Goal: Task Accomplishment & Management: Manage account settings

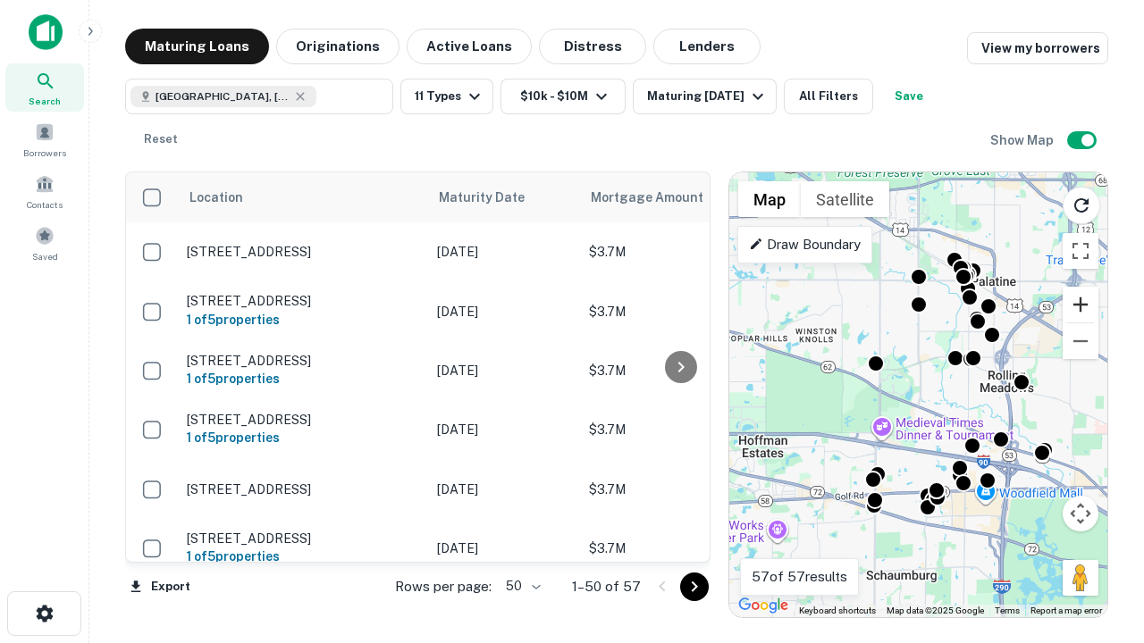
click at [1080, 305] on button "Zoom in" at bounding box center [1080, 305] width 36 height 36
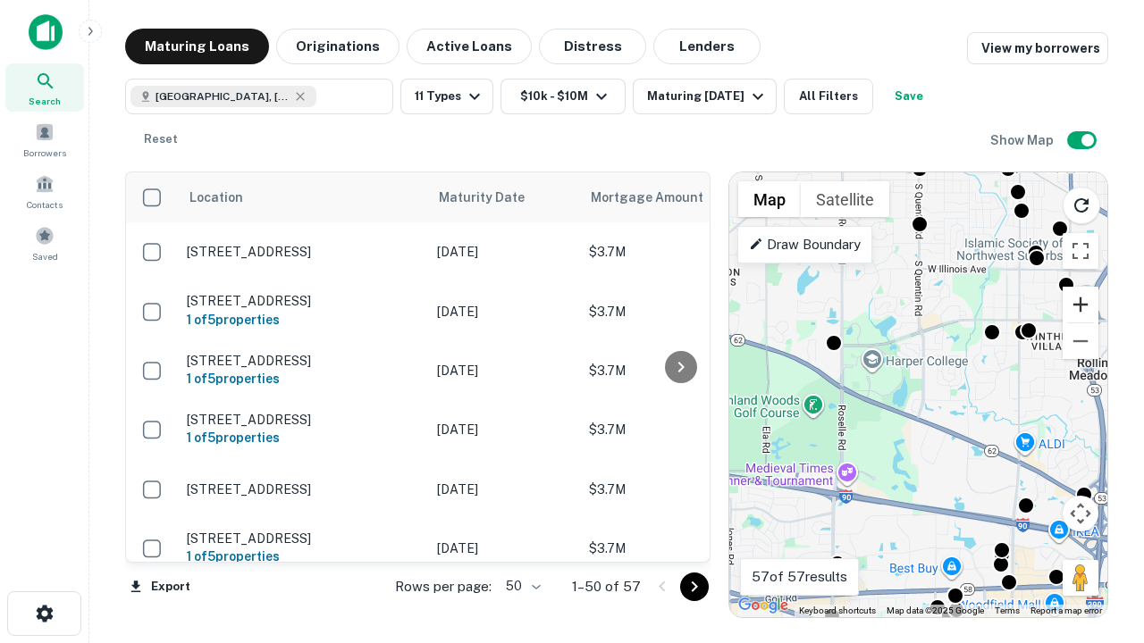
click at [1080, 305] on button "Zoom in" at bounding box center [1080, 305] width 36 height 36
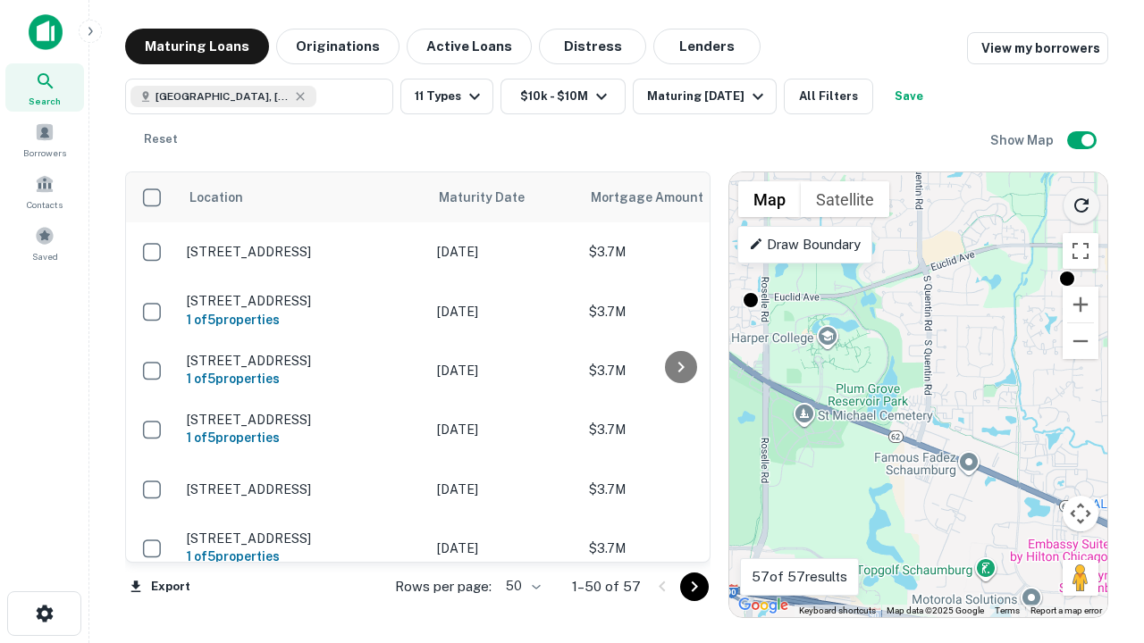
click at [1081, 202] on icon "Reload search area" at bounding box center [1080, 205] width 21 height 21
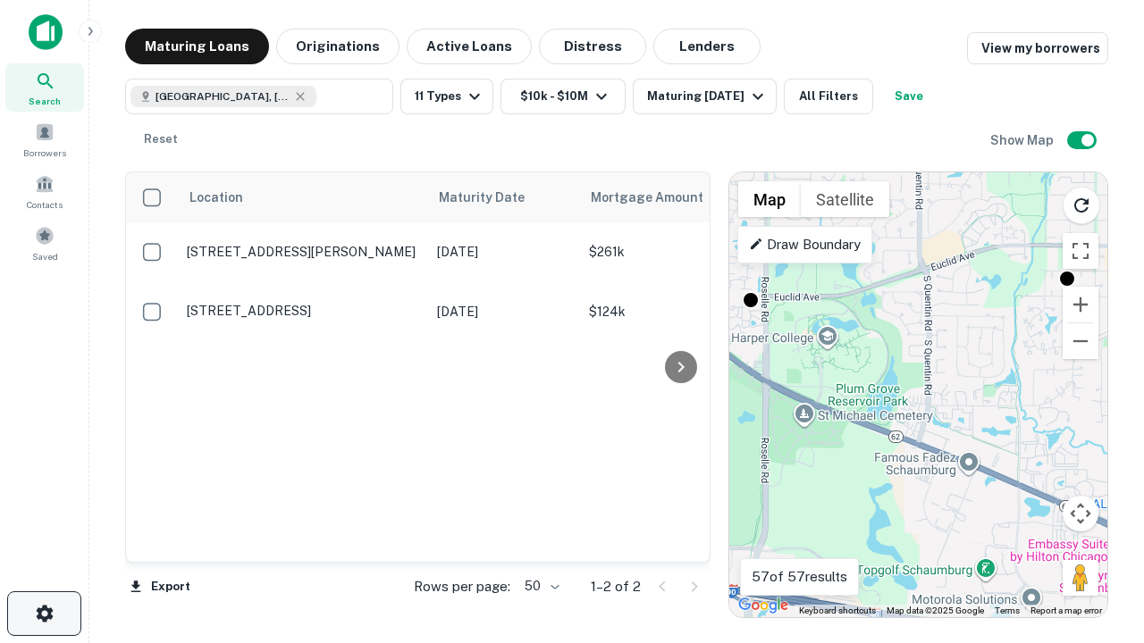
click at [44, 614] on icon "button" at bounding box center [44, 613] width 21 height 21
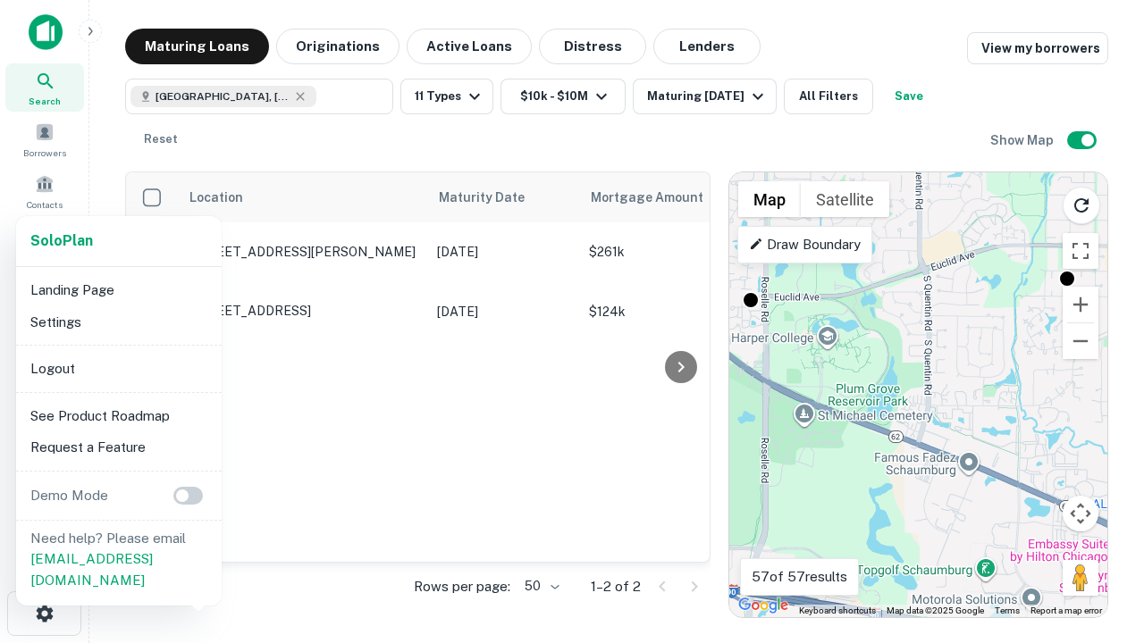
click at [118, 368] on li "Logout" at bounding box center [118, 369] width 191 height 32
